Goal: Navigation & Orientation: Find specific page/section

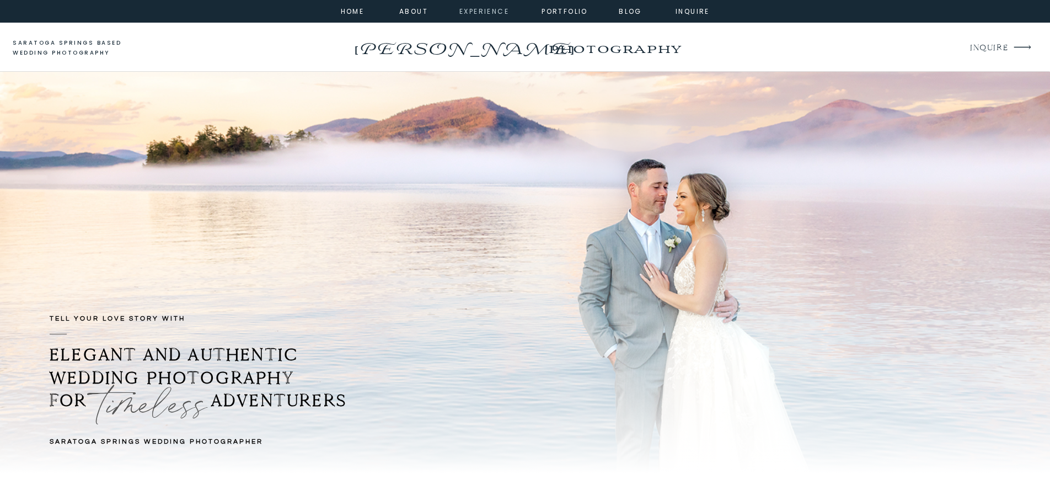
click at [500, 13] on nav "experience" at bounding box center [481, 11] width 45 height 10
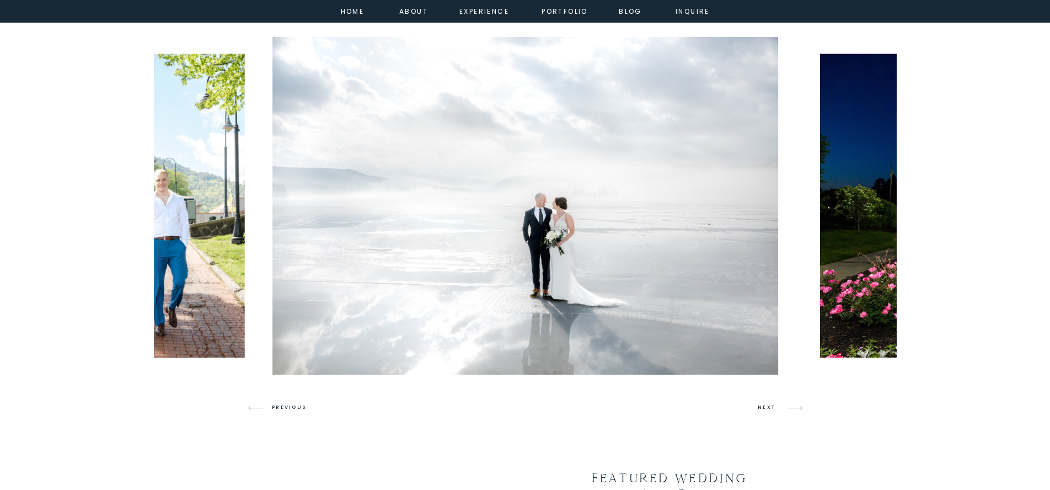
scroll to position [602, 0]
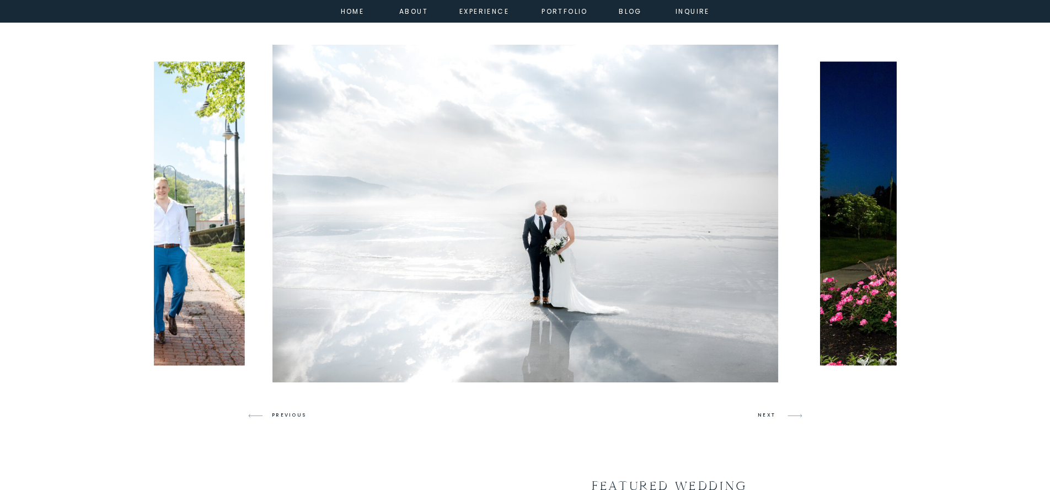
click at [766, 414] on h3 "NEXT" at bounding box center [768, 415] width 21 height 10
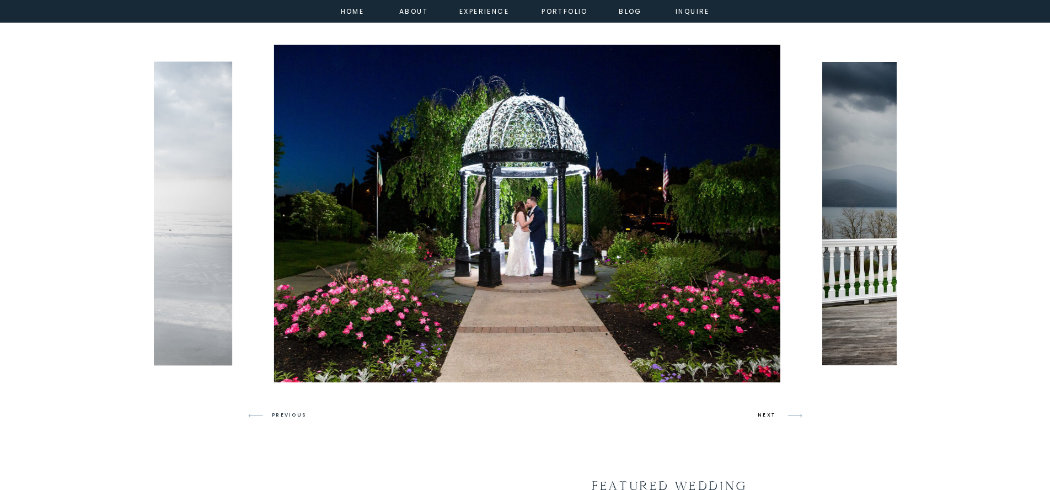
click at [766, 414] on h3 "NEXT" at bounding box center [768, 415] width 21 height 10
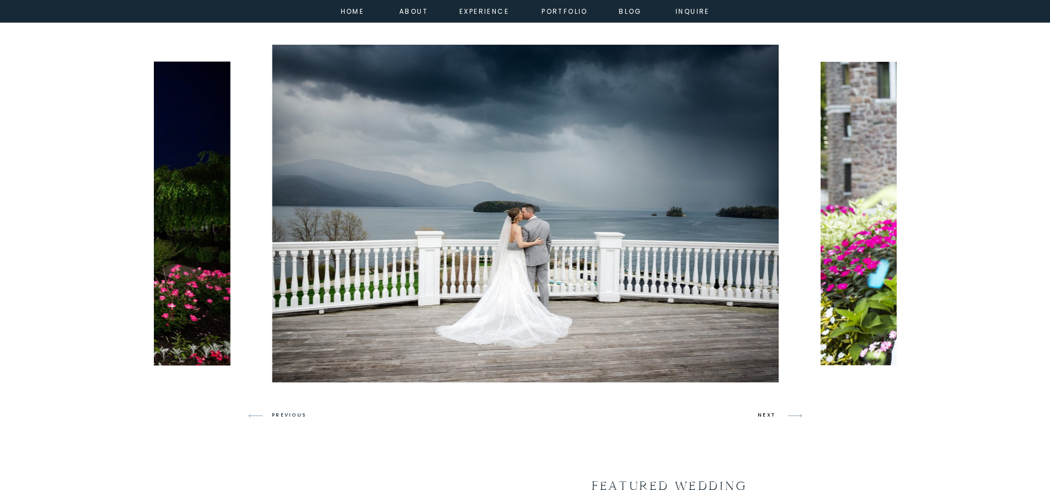
click at [766, 414] on h3 "NEXT" at bounding box center [768, 415] width 21 height 10
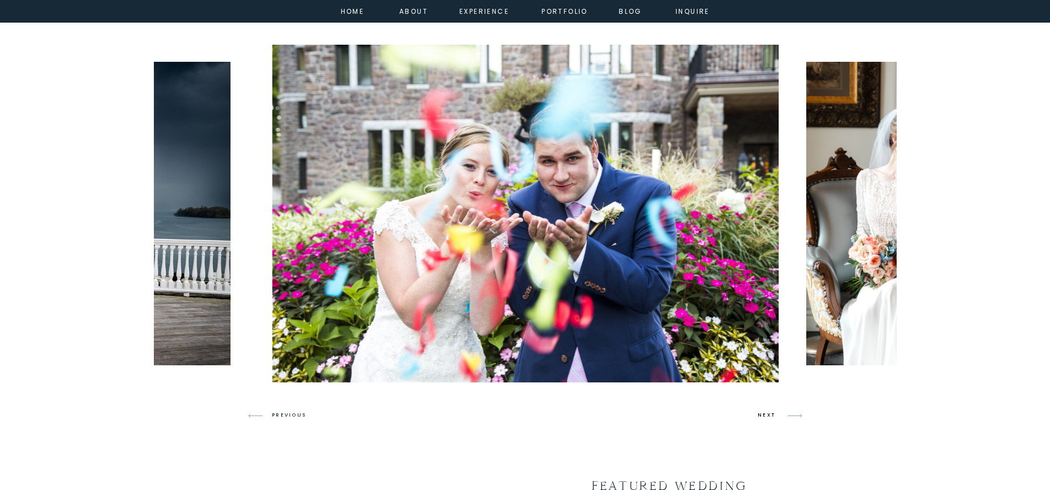
click at [766, 414] on h3 "NEXT" at bounding box center [768, 415] width 21 height 10
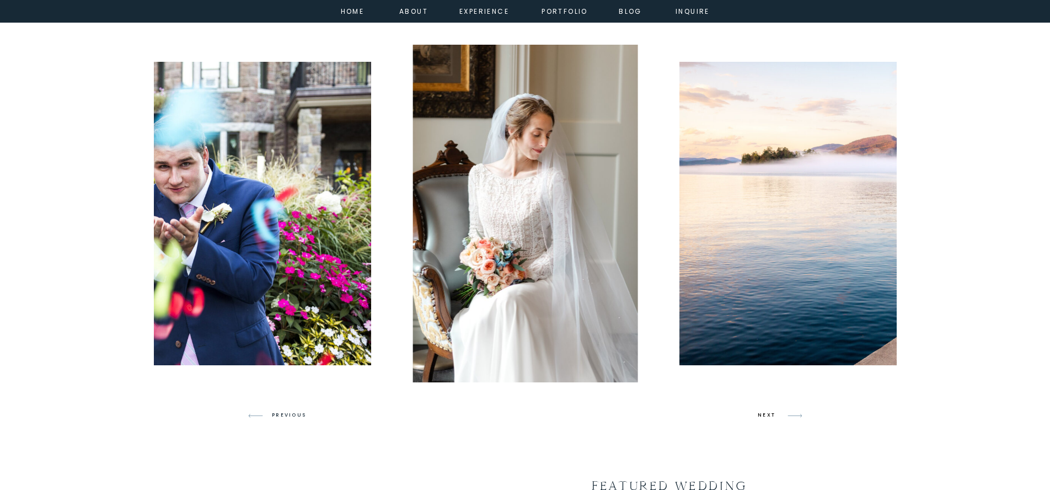
click at [766, 414] on h3 "NEXT" at bounding box center [768, 415] width 21 height 10
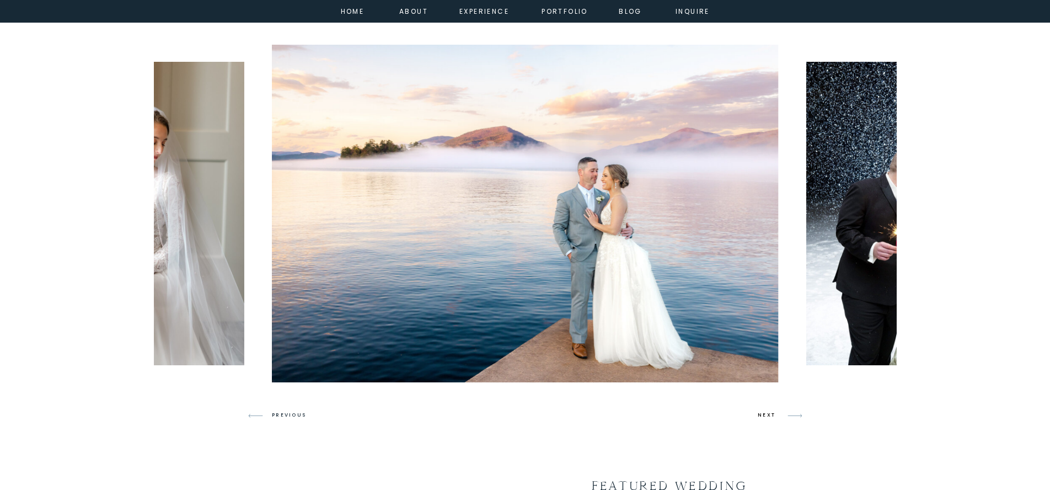
click at [766, 414] on h3 "NEXT" at bounding box center [768, 415] width 21 height 10
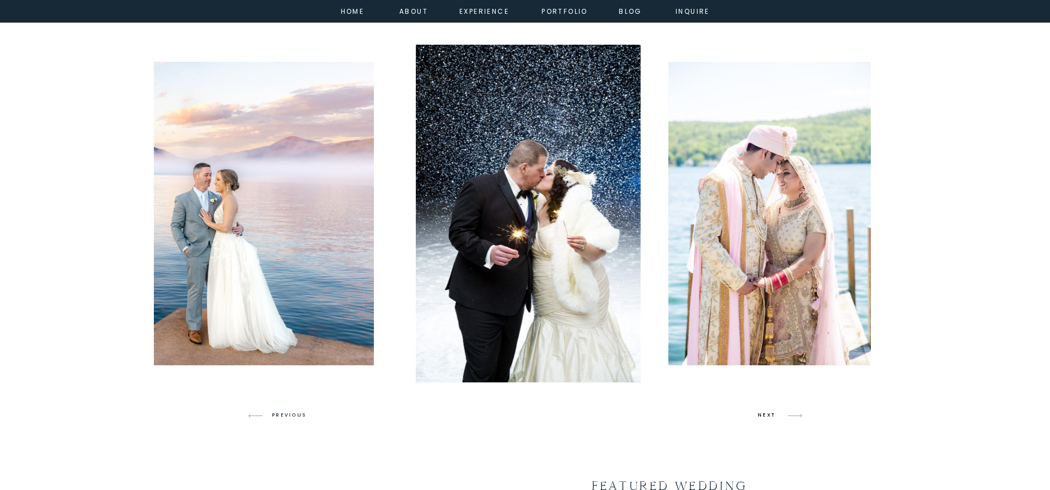
click at [766, 414] on h3 "NEXT" at bounding box center [768, 415] width 21 height 10
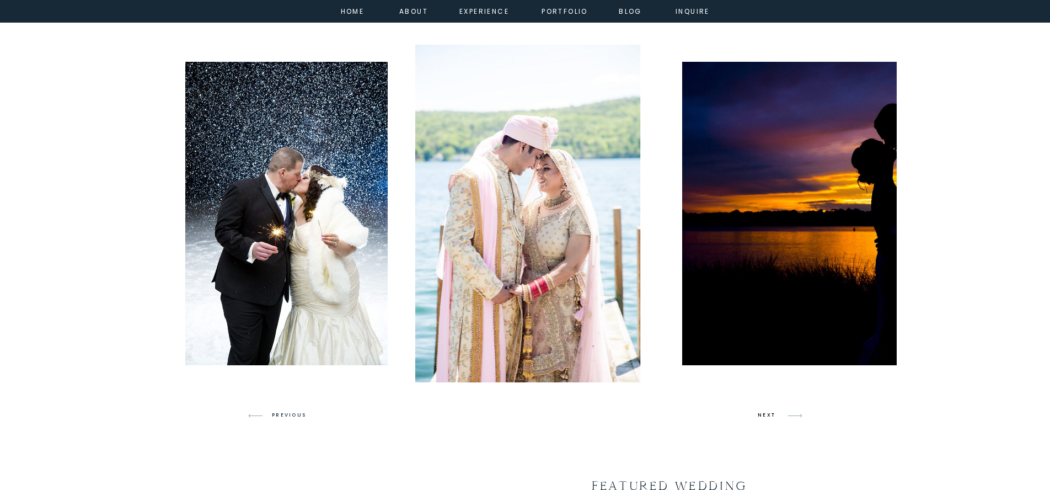
click at [766, 414] on h3 "NEXT" at bounding box center [768, 415] width 21 height 10
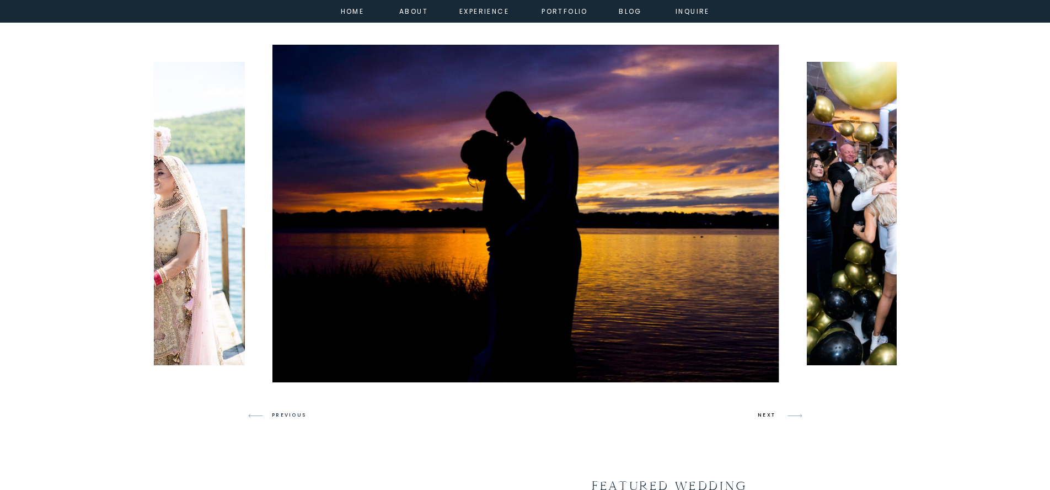
click at [766, 414] on h3 "NEXT" at bounding box center [768, 415] width 21 height 10
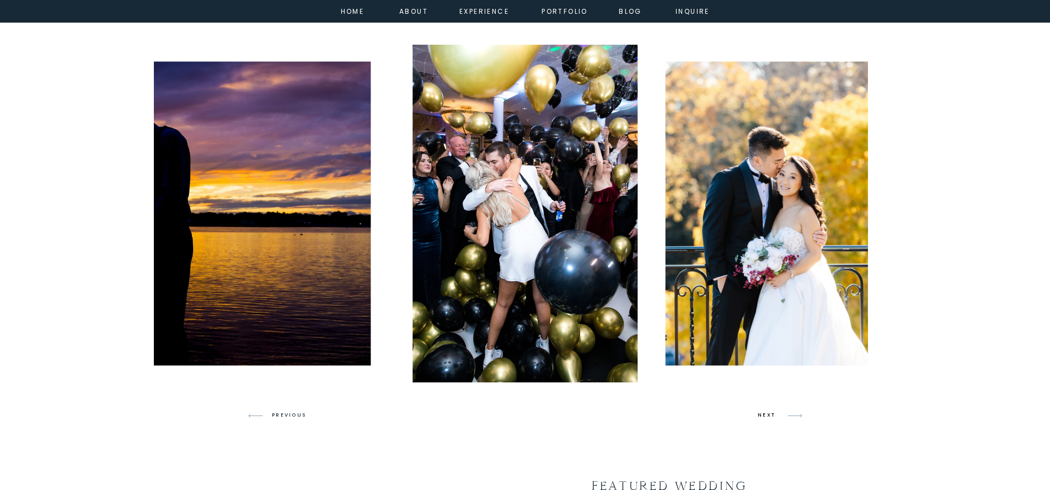
click at [766, 414] on h3 "NEXT" at bounding box center [768, 415] width 21 height 10
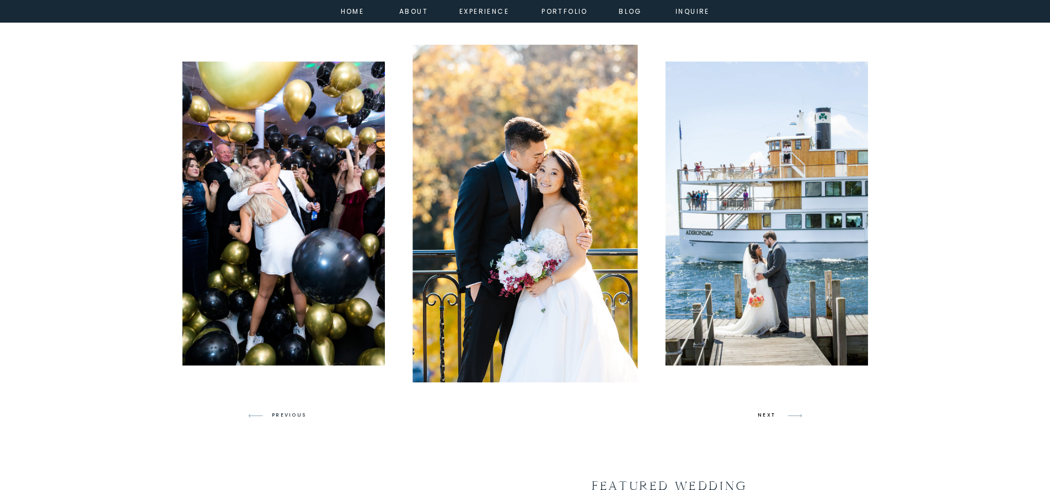
click at [766, 414] on h3 "NEXT" at bounding box center [768, 415] width 21 height 10
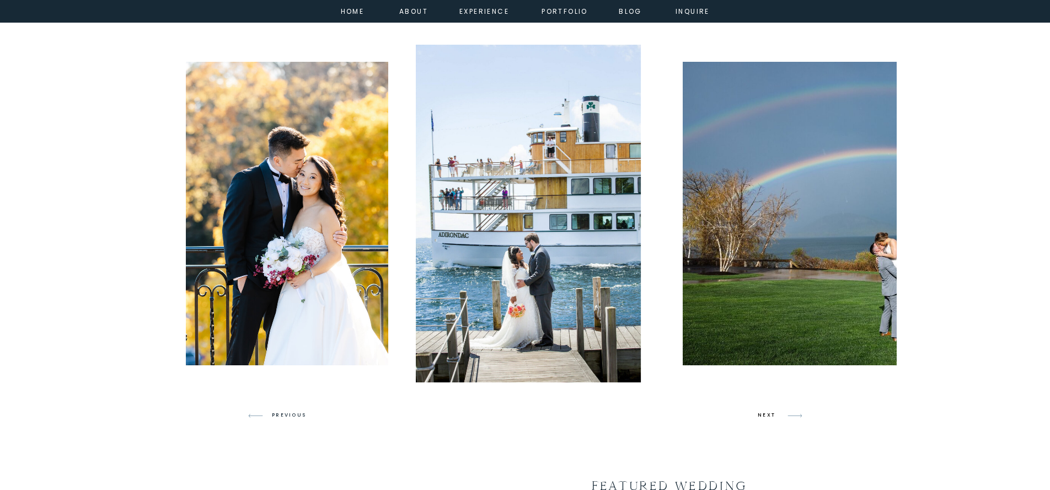
click at [766, 414] on h3 "NEXT" at bounding box center [768, 415] width 21 height 10
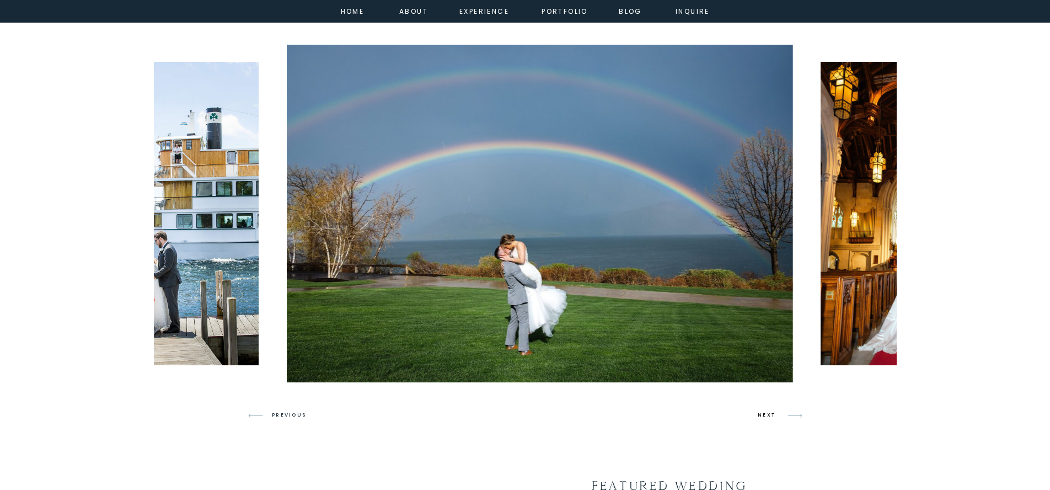
click at [766, 414] on h3 "NEXT" at bounding box center [768, 415] width 21 height 10
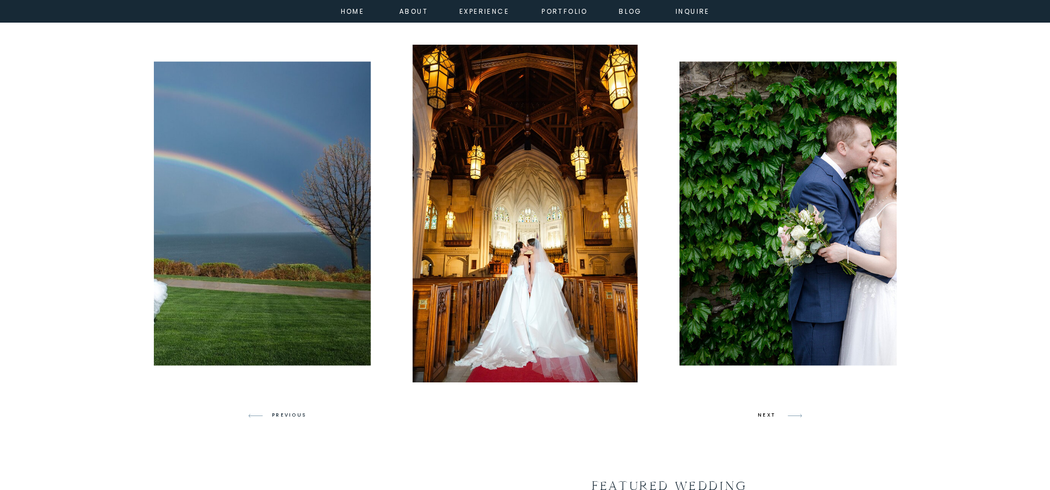
click at [766, 414] on h3 "NEXT" at bounding box center [768, 415] width 21 height 10
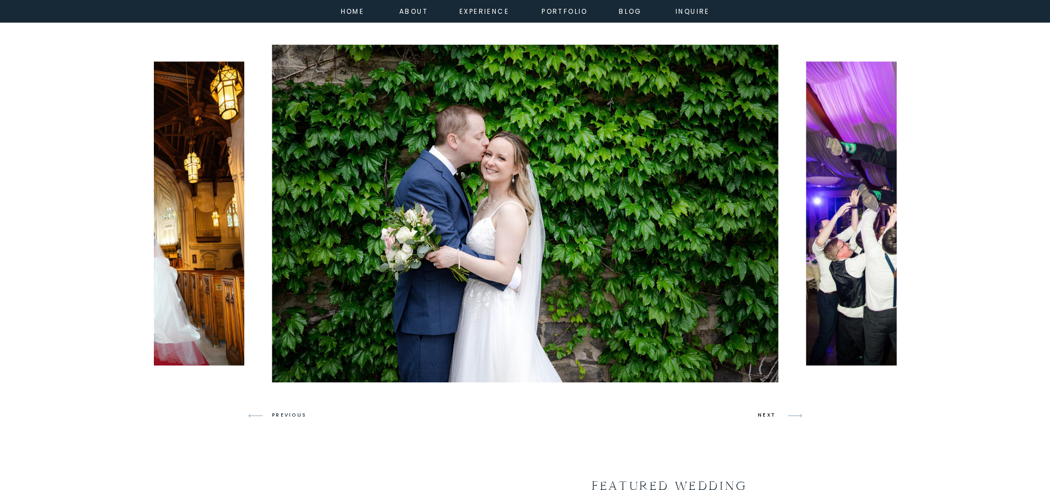
click at [766, 414] on h3 "NEXT" at bounding box center [768, 415] width 21 height 10
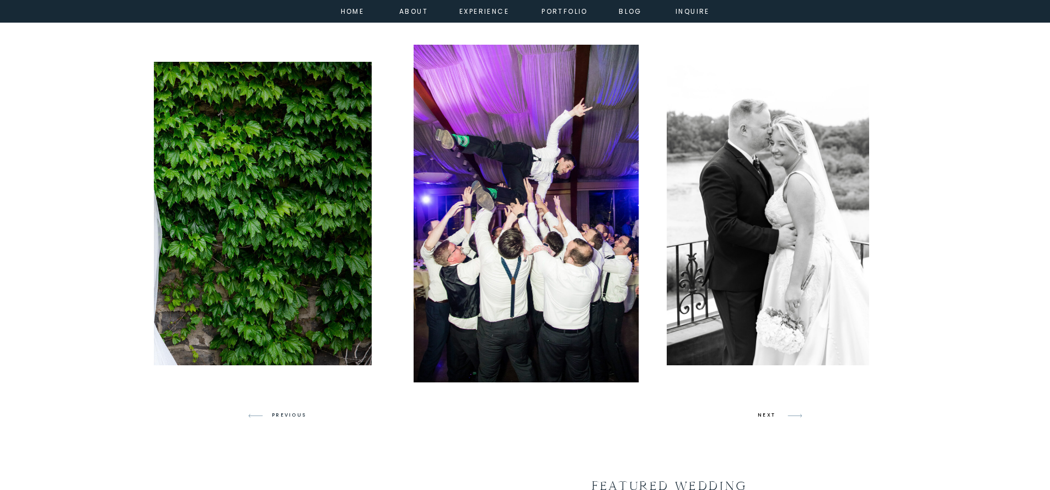
click at [766, 414] on h3 "NEXT" at bounding box center [768, 415] width 21 height 10
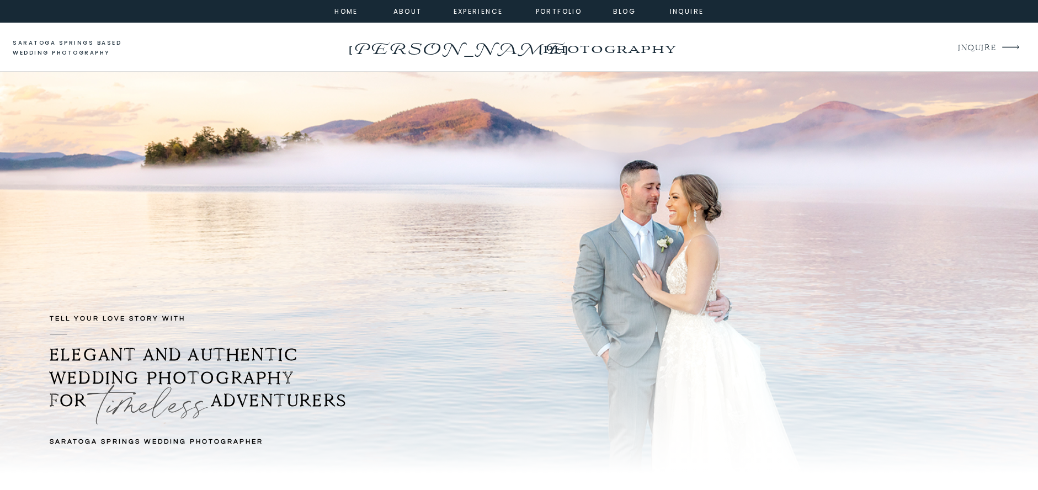
drag, startPoint x: 672, startPoint y: 13, endPoint x: 650, endPoint y: 26, distance: 25.3
click at [672, 13] on nav "inquire" at bounding box center [687, 11] width 40 height 10
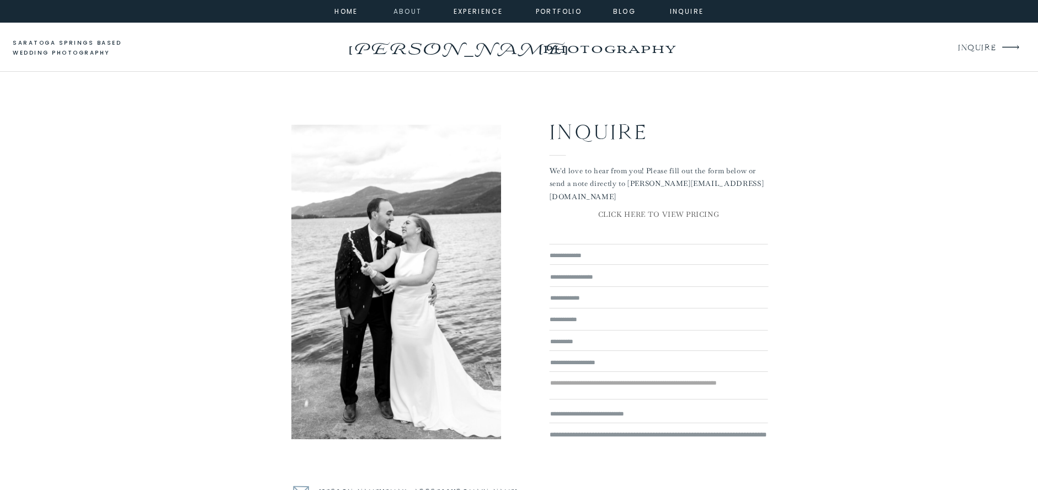
click at [399, 11] on nav "about" at bounding box center [405, 11] width 25 height 10
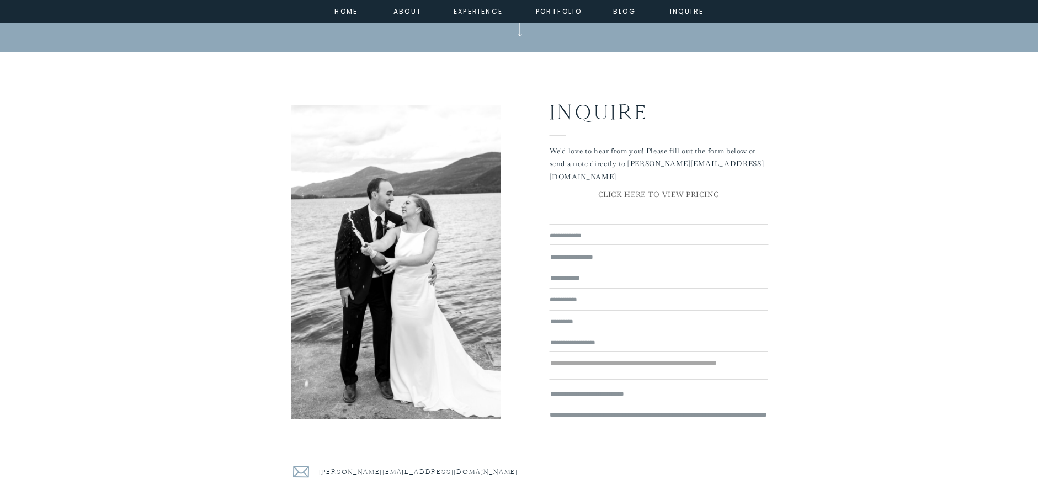
scroll to position [2607, 0]
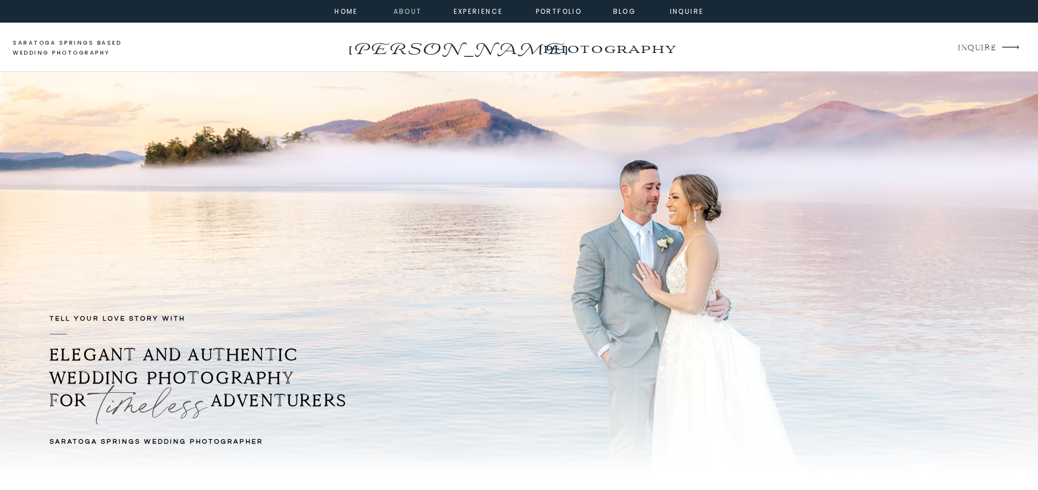
click at [411, 13] on nav "about" at bounding box center [405, 11] width 25 height 10
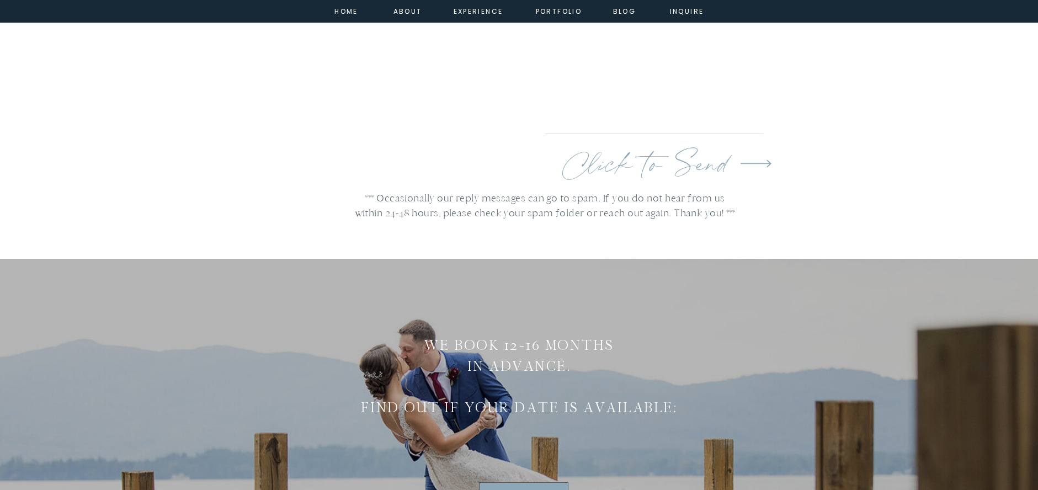
scroll to position [3523, 0]
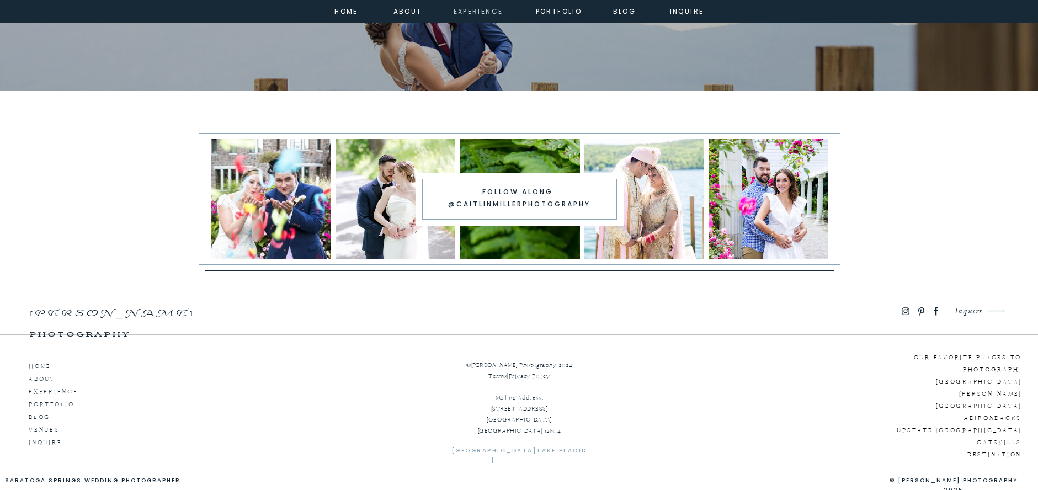
click at [484, 9] on nav "experience" at bounding box center [475, 11] width 45 height 10
